Goal: Navigation & Orientation: Go to known website

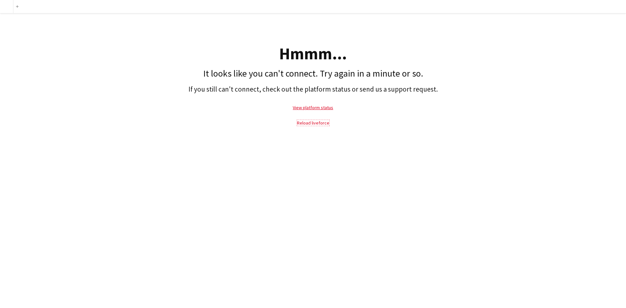
drag, startPoint x: 319, startPoint y: 124, endPoint x: 110, endPoint y: 43, distance: 224.1
click at [319, 124] on link "Reload liveforce" at bounding box center [313, 123] width 32 height 6
